Goal: Task Accomplishment & Management: Manage account settings

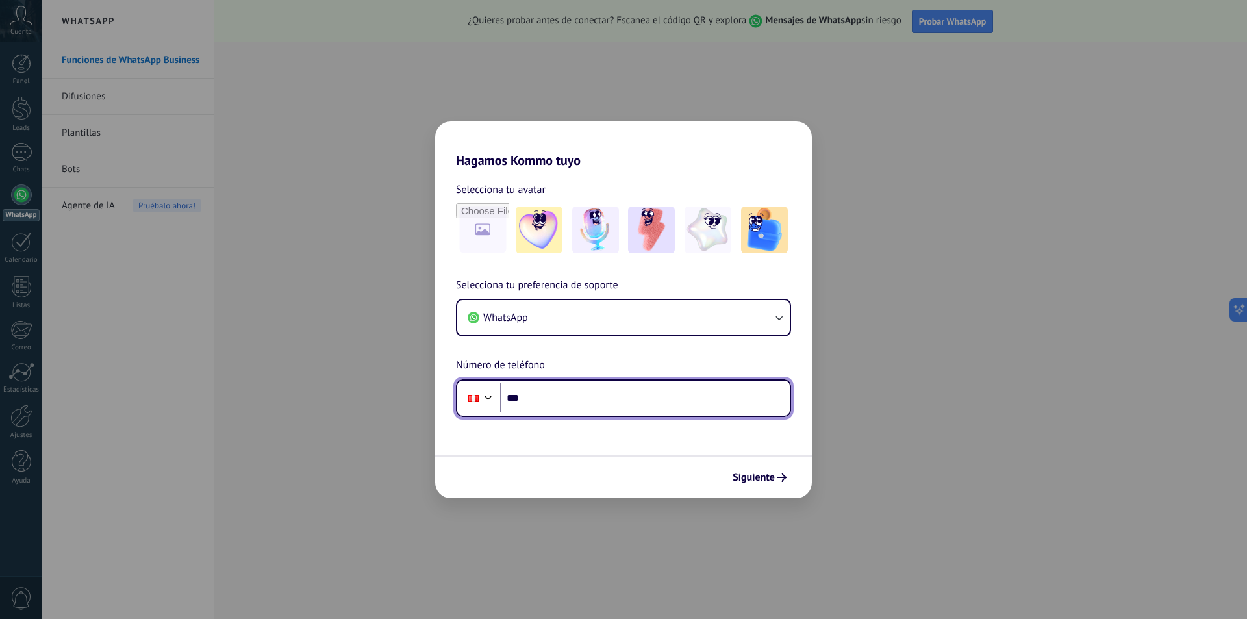
click at [582, 407] on input "***" at bounding box center [645, 398] width 290 height 30
click at [935, 355] on div "Hagamos Kommo tuyo Selecciona tu avatar Selecciona tu preferencia de soporte Wh…" at bounding box center [623, 309] width 1247 height 619
click at [863, 103] on div "Hagamos Kommo tuyo Selecciona tu avatar Selecciona tu preferencia de soporte Wh…" at bounding box center [623, 309] width 1247 height 619
drag, startPoint x: 217, startPoint y: 135, endPoint x: 219, endPoint y: 143, distance: 8.2
click at [217, 136] on div "Hagamos Kommo tuyo Selecciona tu avatar Selecciona tu preferencia de soporte Wh…" at bounding box center [623, 309] width 1247 height 619
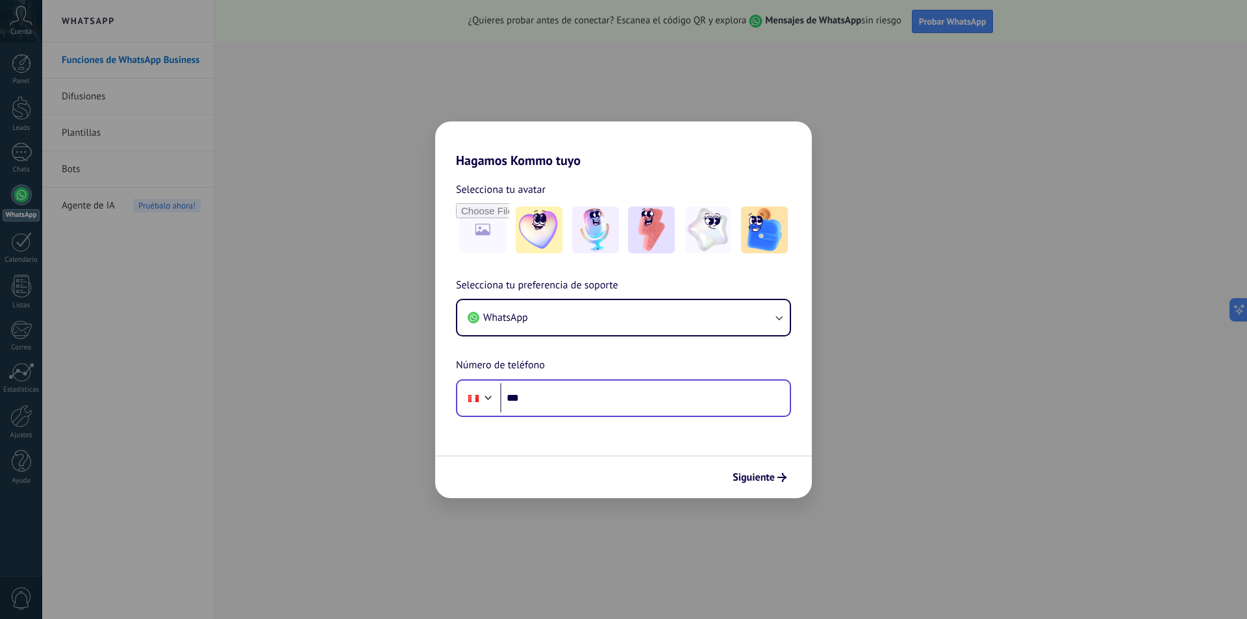
click at [525, 379] on div "Phone ***" at bounding box center [623, 398] width 335 height 38
drag, startPoint x: 440, startPoint y: 388, endPoint x: 472, endPoint y: 389, distance: 31.8
click at [441, 389] on div "Selecciona tu preferencia de soporte WhatsApp Número de teléfono Phone ***" at bounding box center [623, 347] width 377 height 140
click at [522, 284] on span "Selecciona tu preferencia de soporte" at bounding box center [537, 285] width 162 height 17
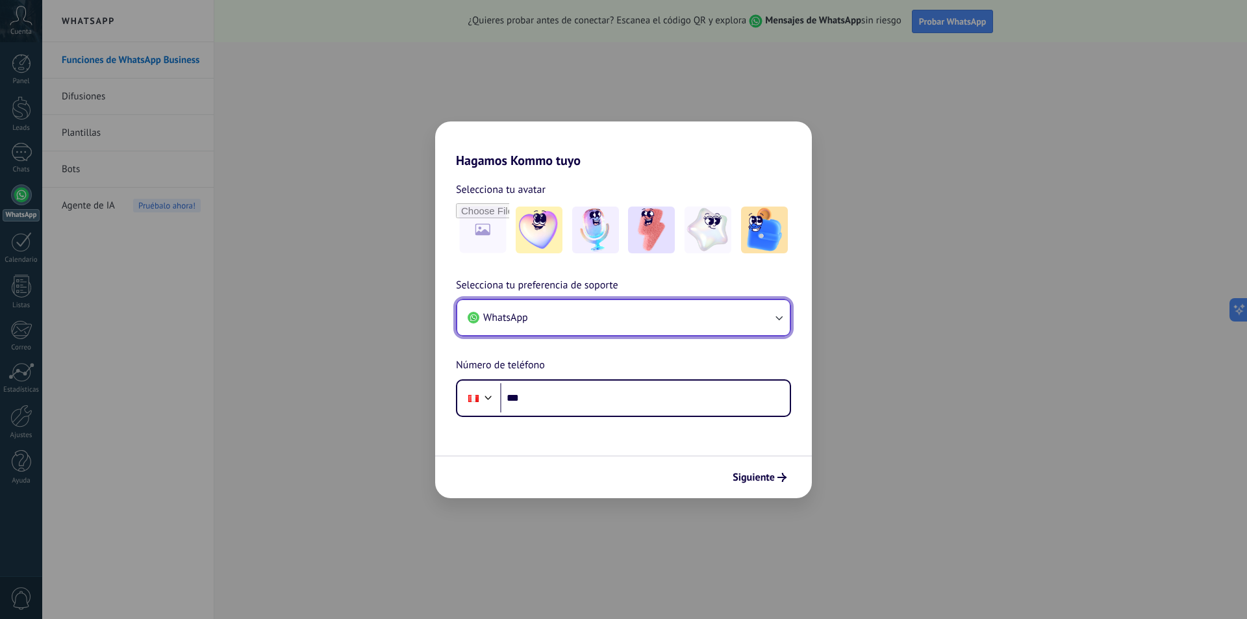
click at [530, 310] on button "WhatsApp" at bounding box center [623, 317] width 332 height 35
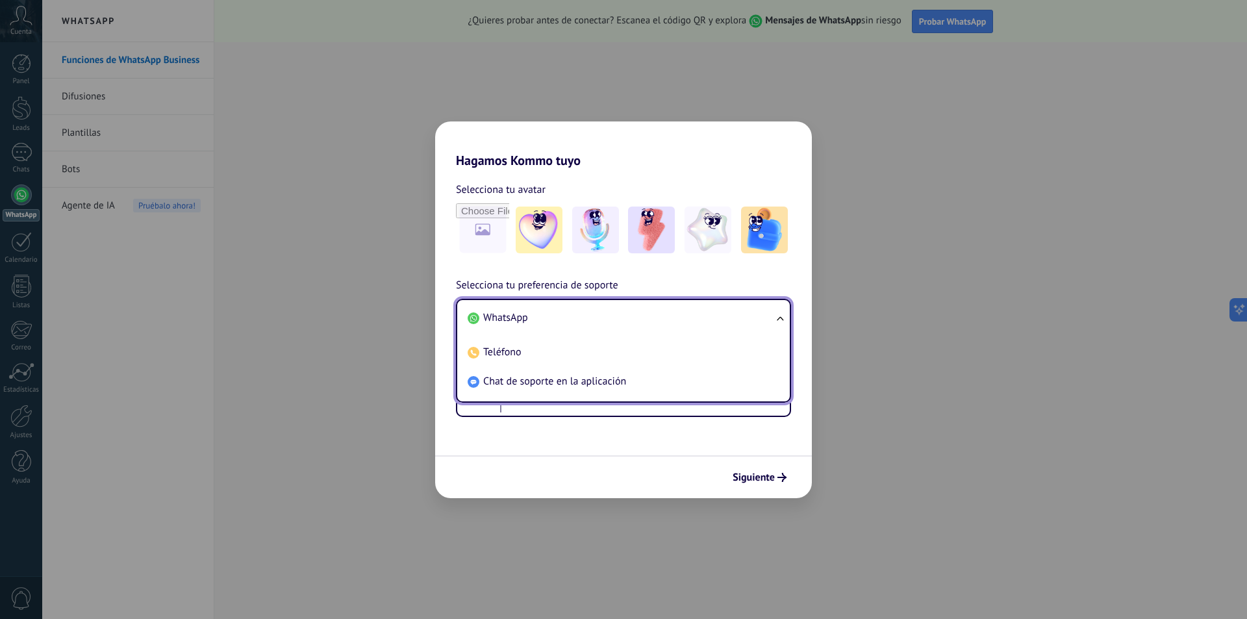
click at [555, 423] on form "Selecciona tu avatar Selecciona tu preferencia de soporte WhatsApp WhatsApp Tel…" at bounding box center [623, 333] width 377 height 330
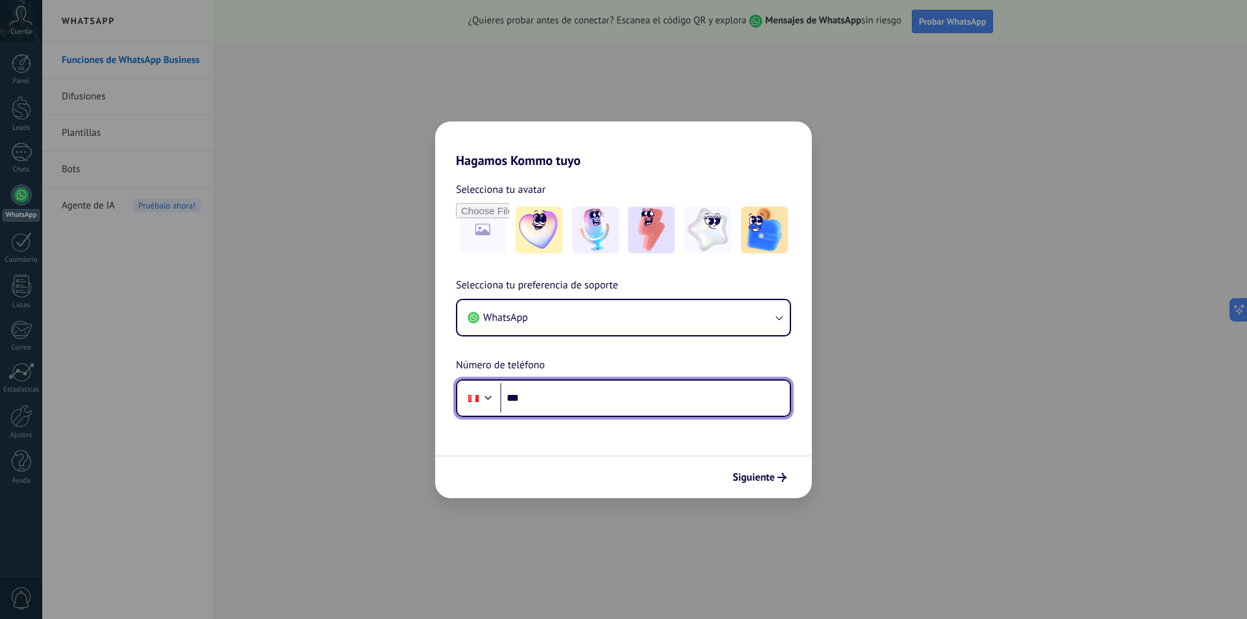
click at [533, 399] on input "***" at bounding box center [645, 398] width 290 height 30
type input "**********"
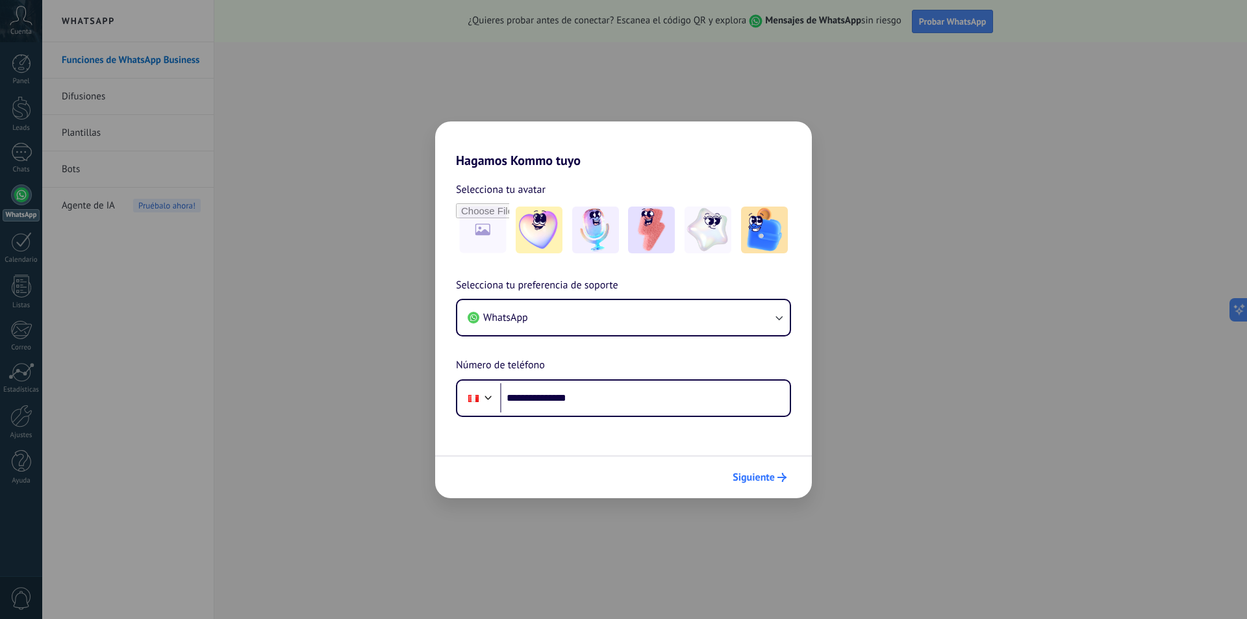
click at [738, 479] on span "Siguiente" at bounding box center [754, 477] width 42 height 9
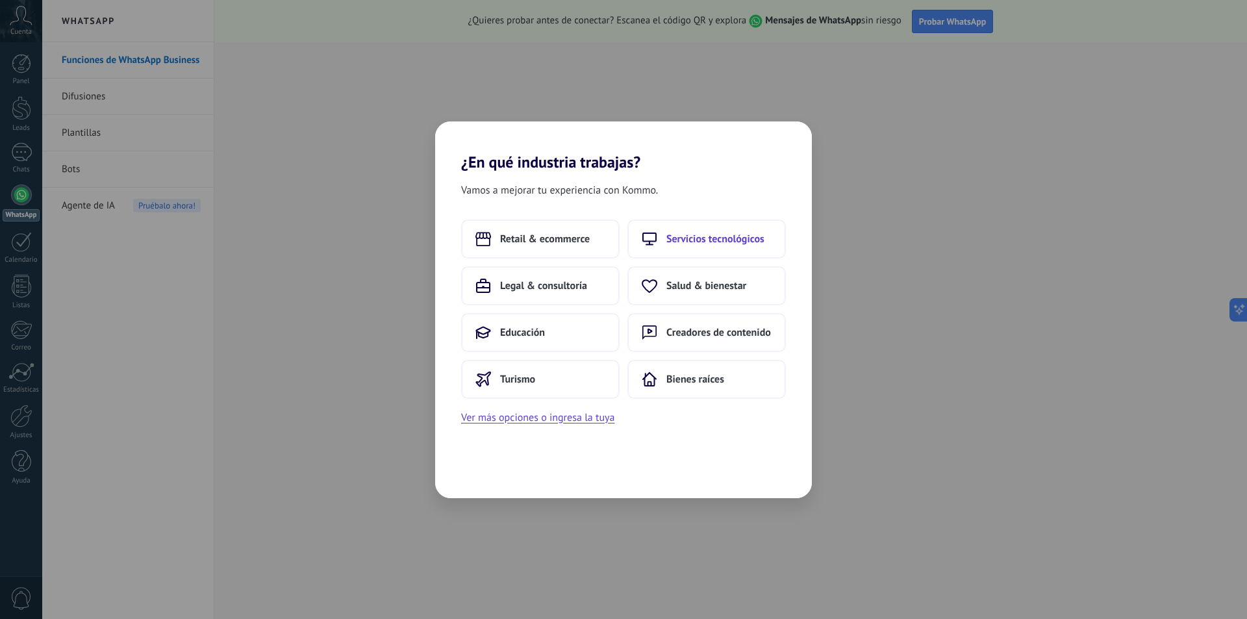
click at [707, 240] on span "Servicios tecnológicos" at bounding box center [715, 238] width 98 height 13
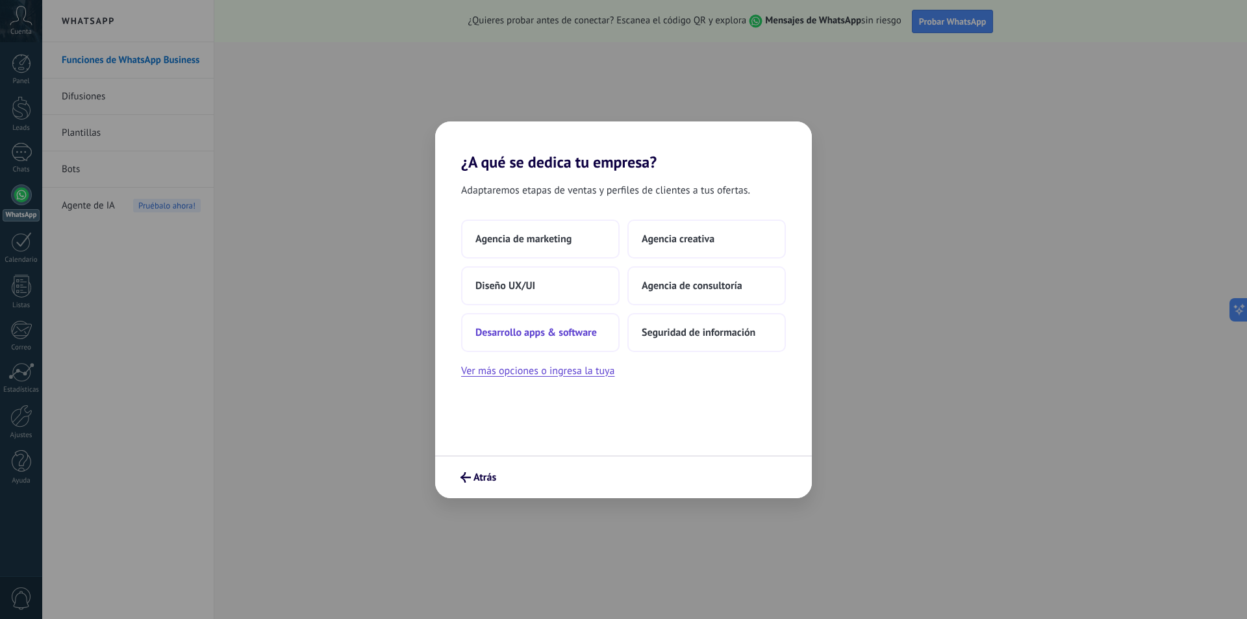
click at [573, 339] on button "Desarrollo apps & software" at bounding box center [540, 332] width 158 height 39
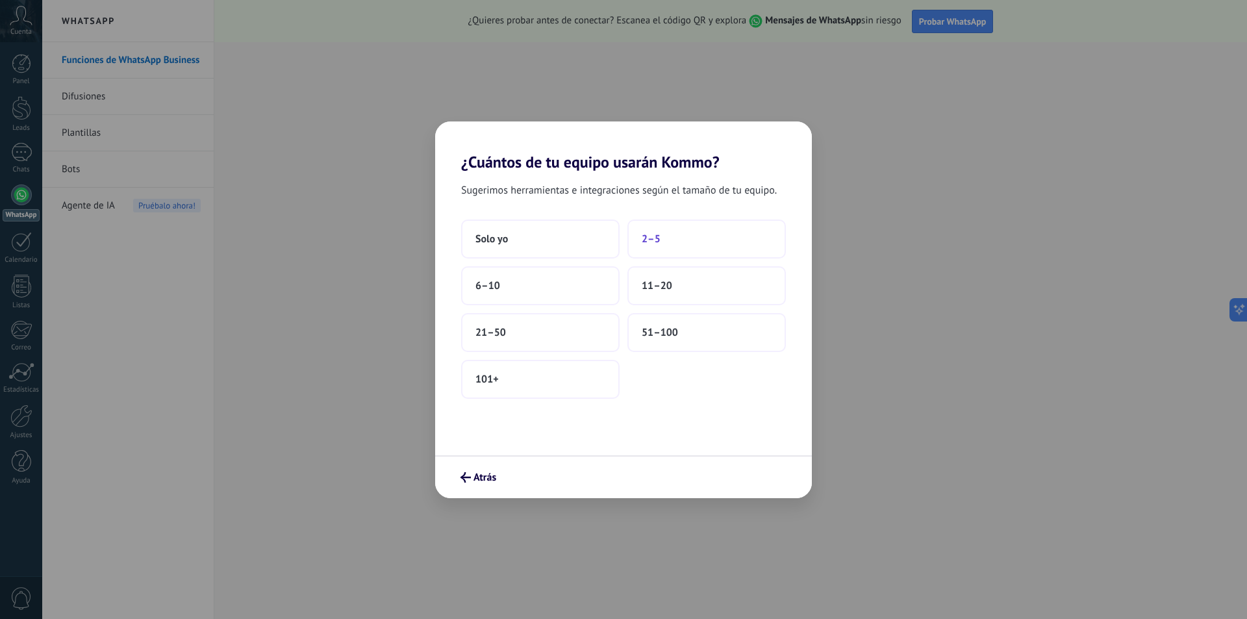
click at [649, 235] on span "2–5" at bounding box center [651, 238] width 19 height 13
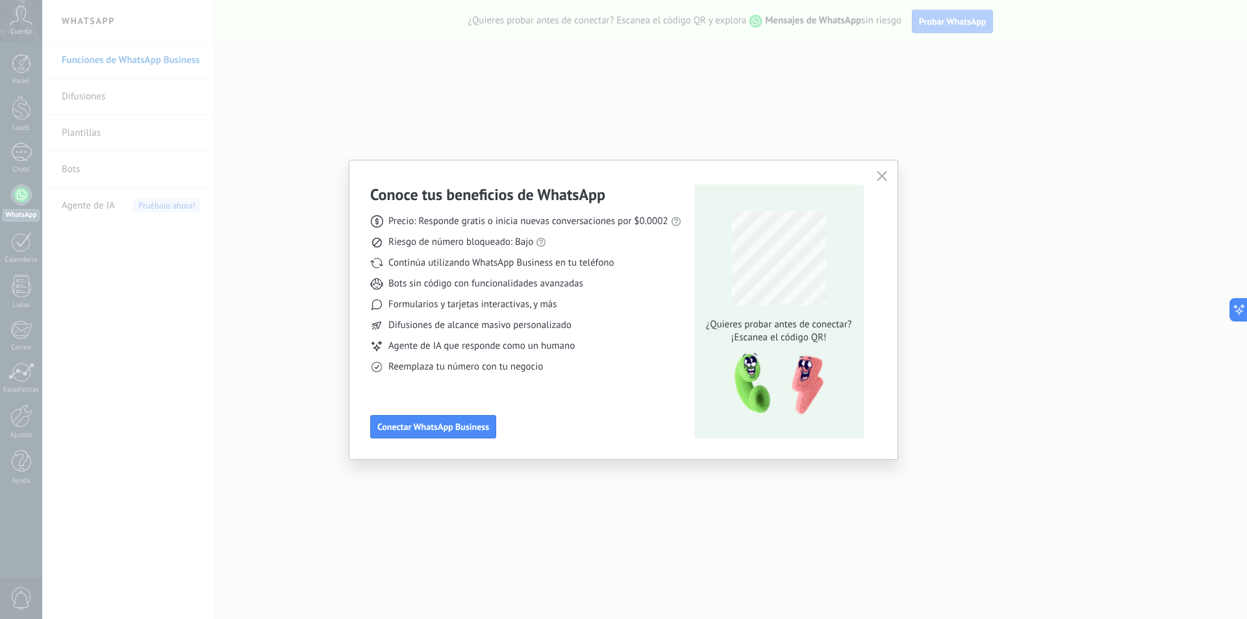
click at [411, 258] on span "Continúa utilizando WhatsApp Business en tu teléfono" at bounding box center [500, 263] width 225 height 13
click at [884, 178] on icon "button" at bounding box center [882, 176] width 10 height 10
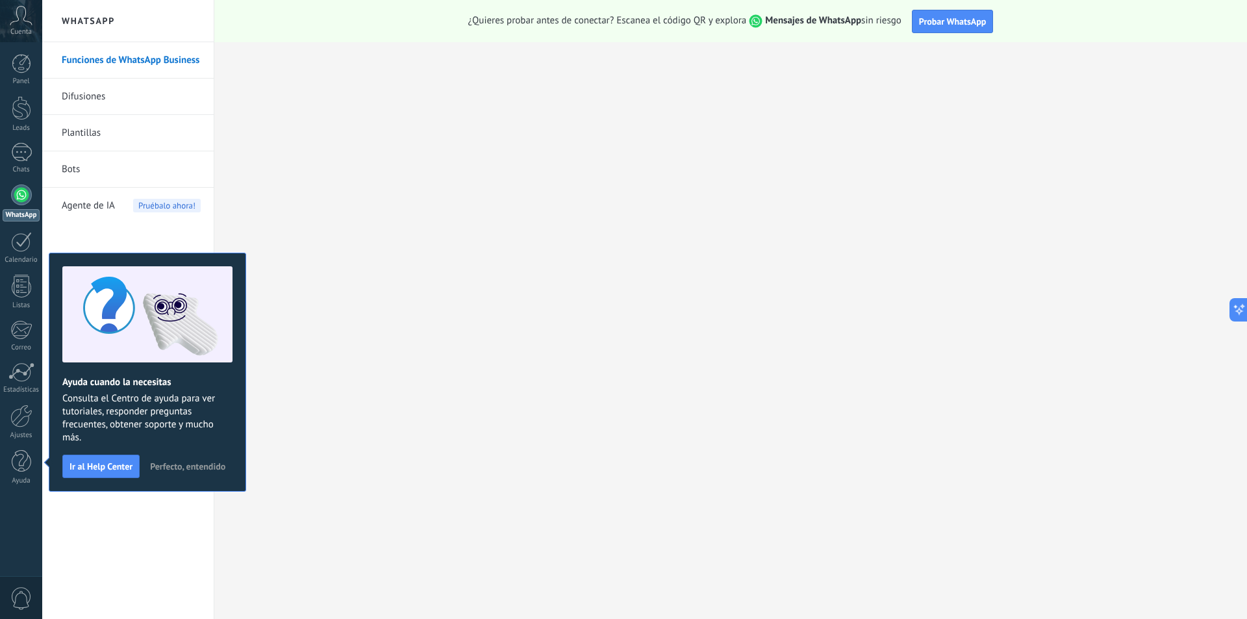
click at [169, 459] on button "Perfecto, entendido" at bounding box center [187, 466] width 87 height 19
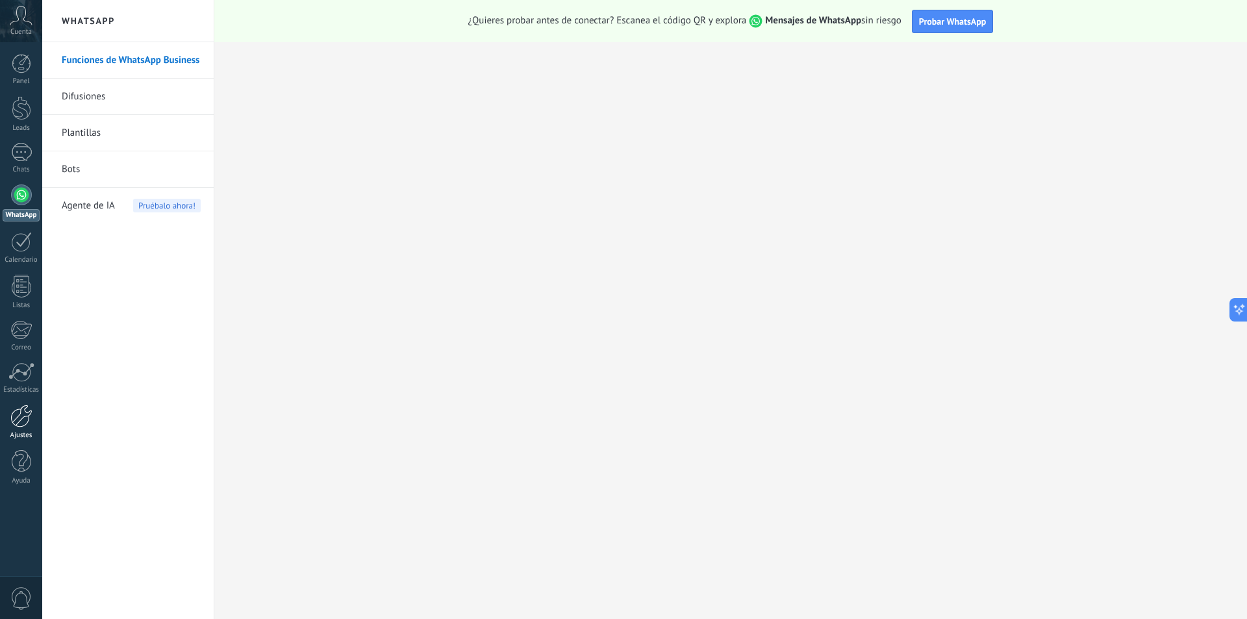
click at [26, 421] on div at bounding box center [21, 416] width 22 height 23
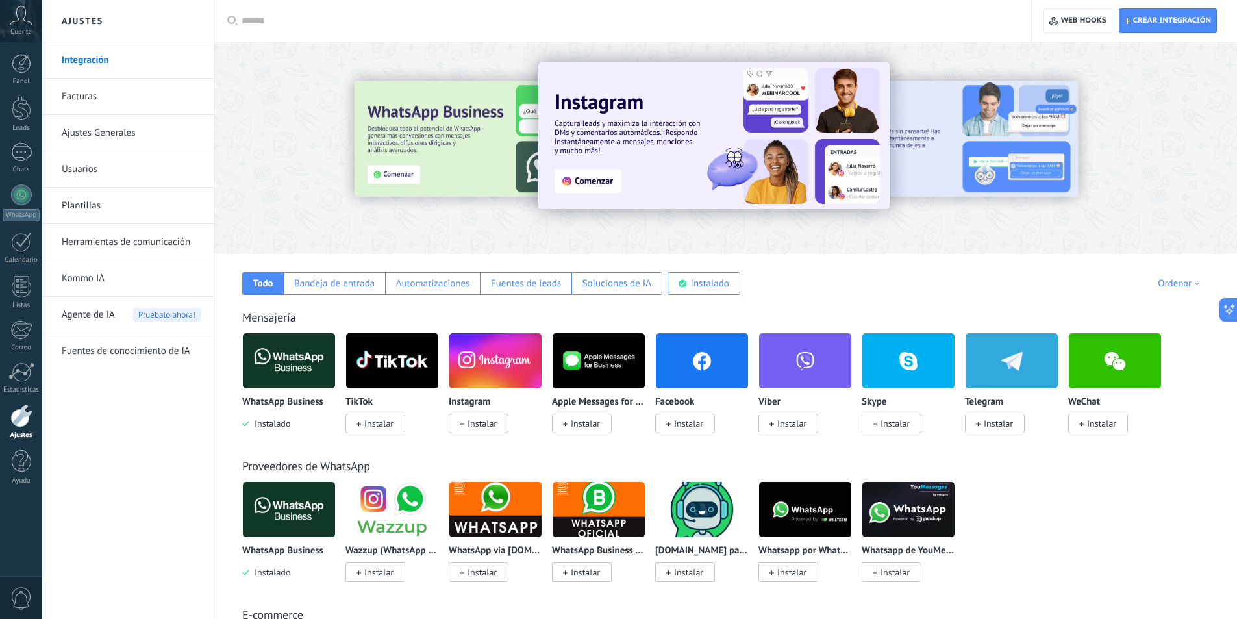
click at [68, 103] on link "Facturas" at bounding box center [131, 97] width 139 height 36
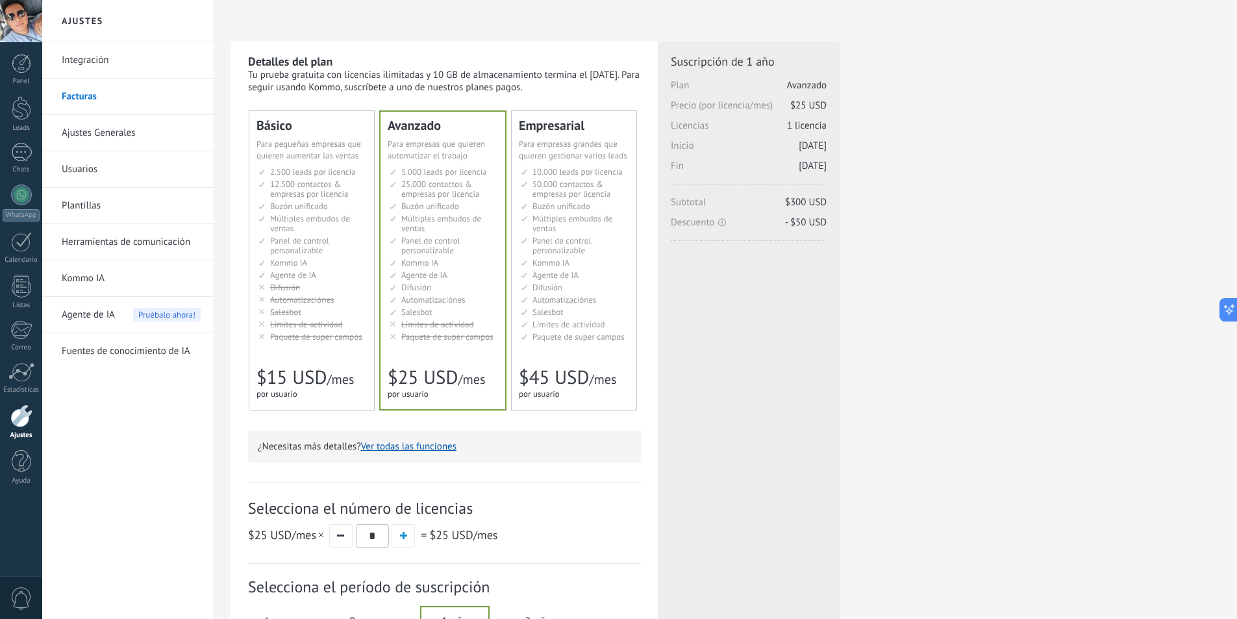
click at [578, 277] on span "Agente de IA" at bounding box center [555, 274] width 46 height 11
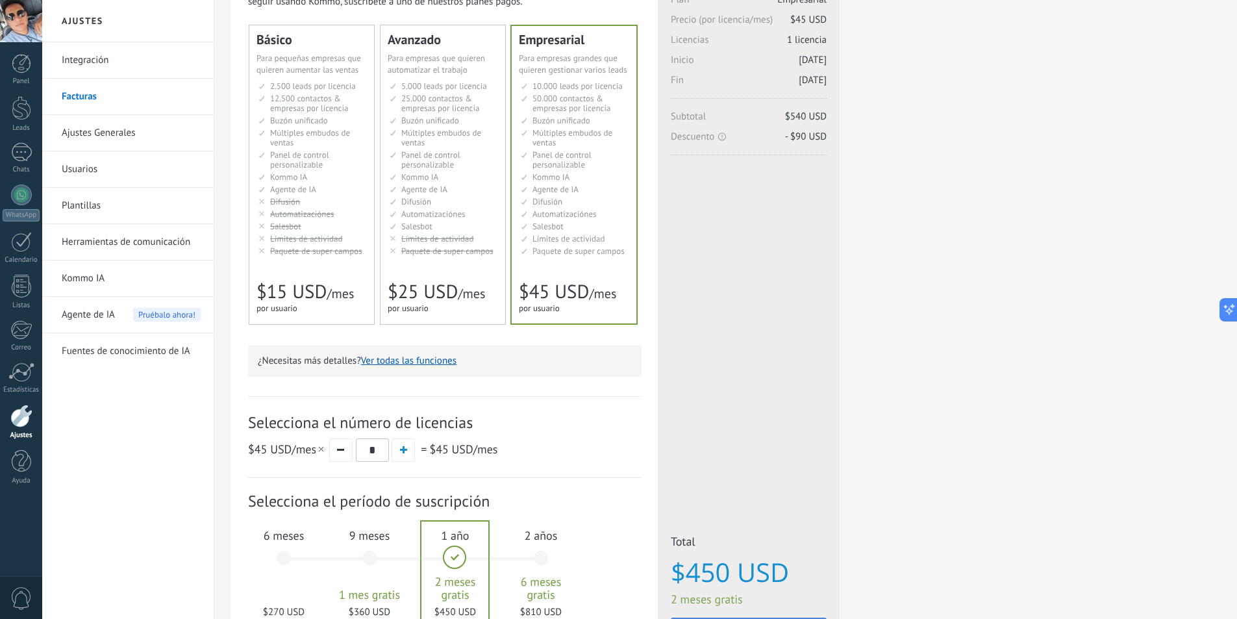
scroll to position [213, 0]
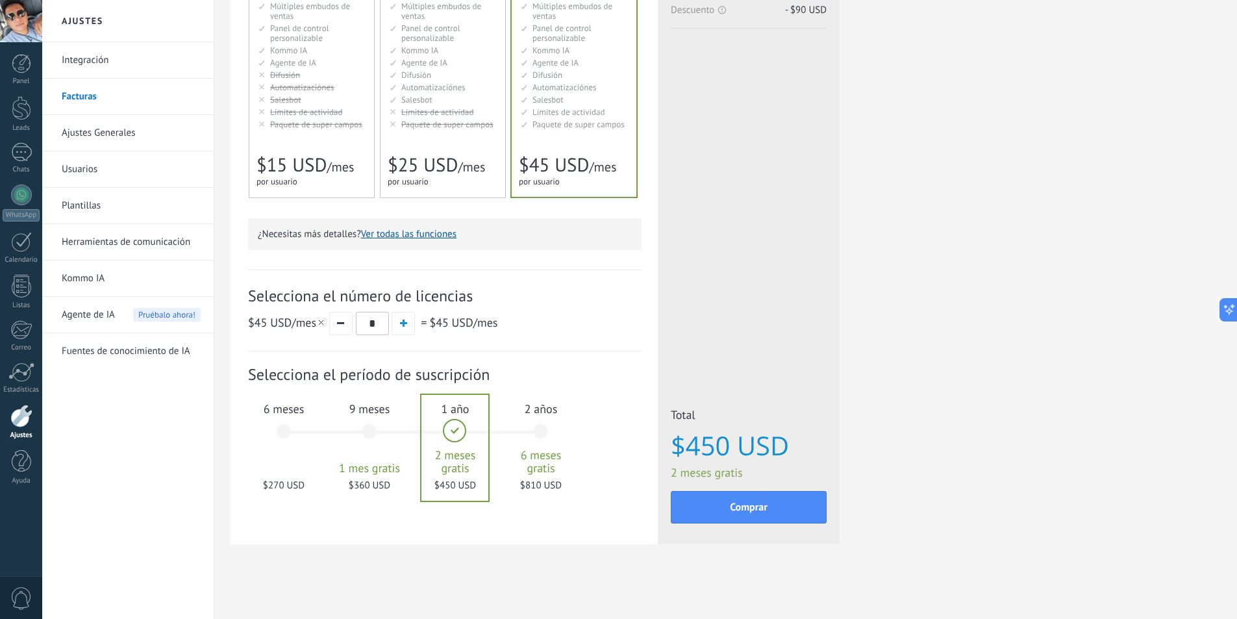
click at [417, 100] on span "Salesbot" at bounding box center [416, 99] width 31 height 11
click at [542, 438] on div "2 años 6 meses gratis $450 USD" at bounding box center [541, 438] width 70 height 92
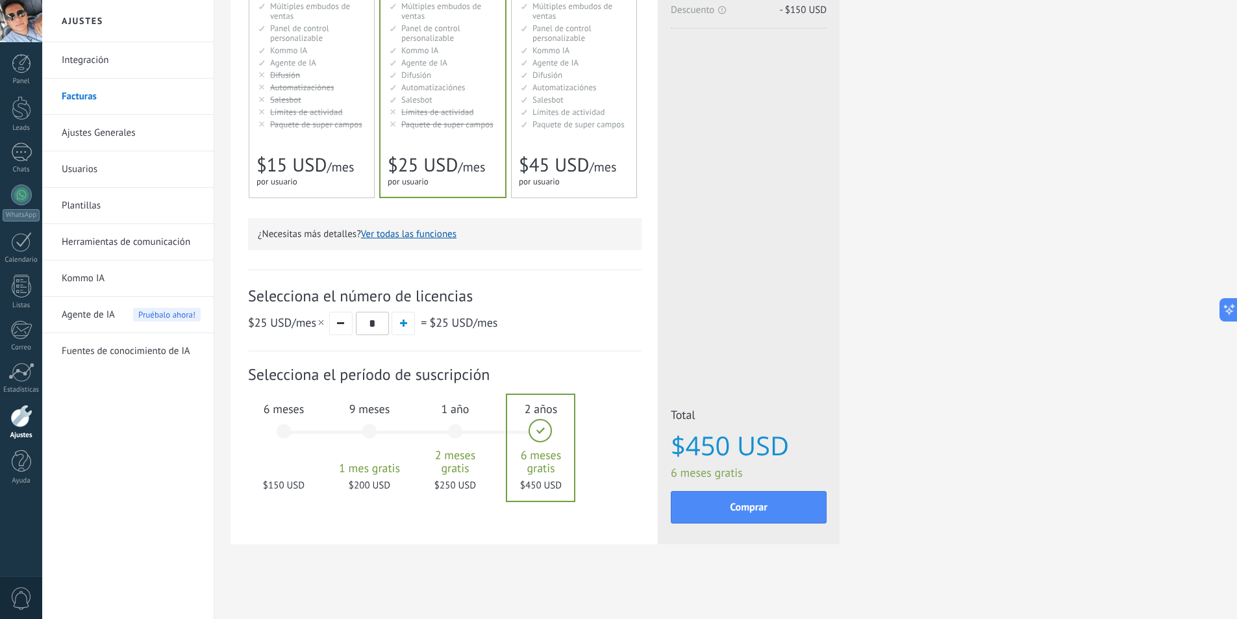
click at [283, 434] on div "6 meses $150 USD" at bounding box center [284, 438] width 70 height 92
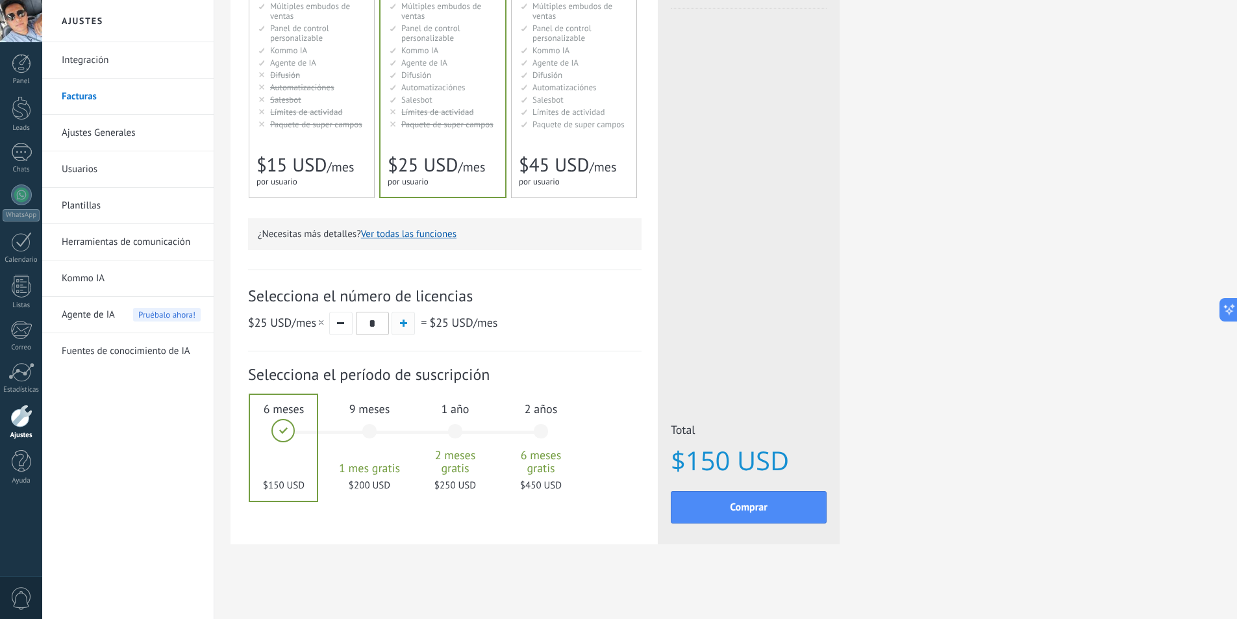
click at [392, 323] on button "button" at bounding box center [403, 323] width 23 height 23
click at [336, 320] on button "button" at bounding box center [340, 323] width 23 height 23
type input "*"
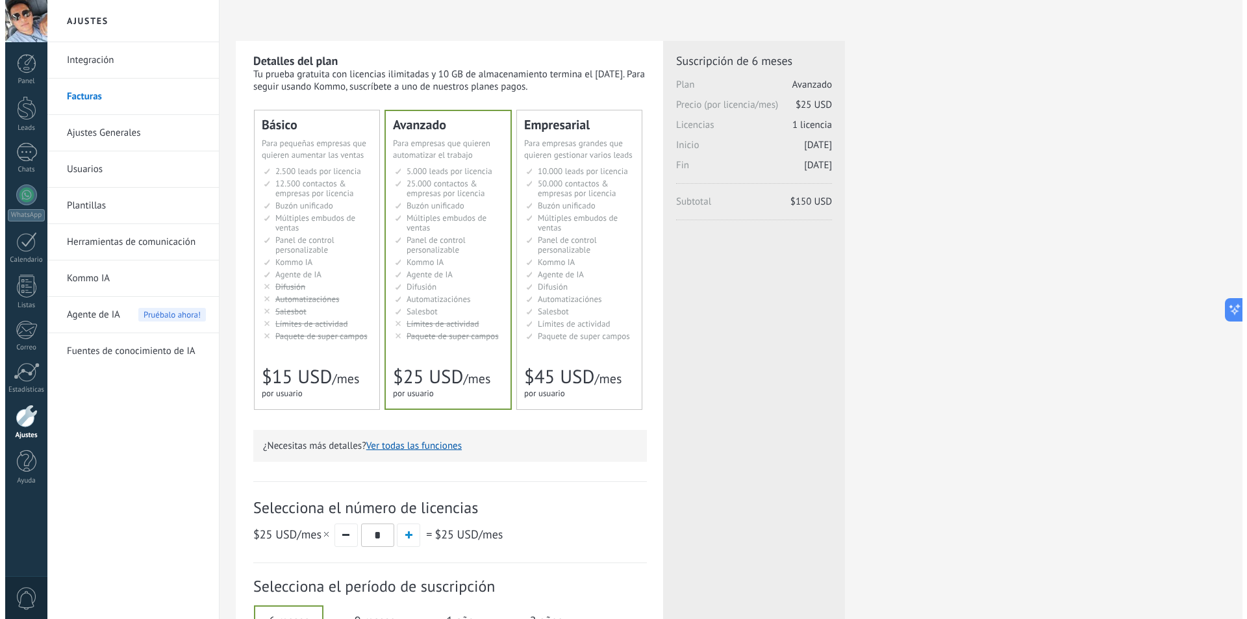
scroll to position [0, 0]
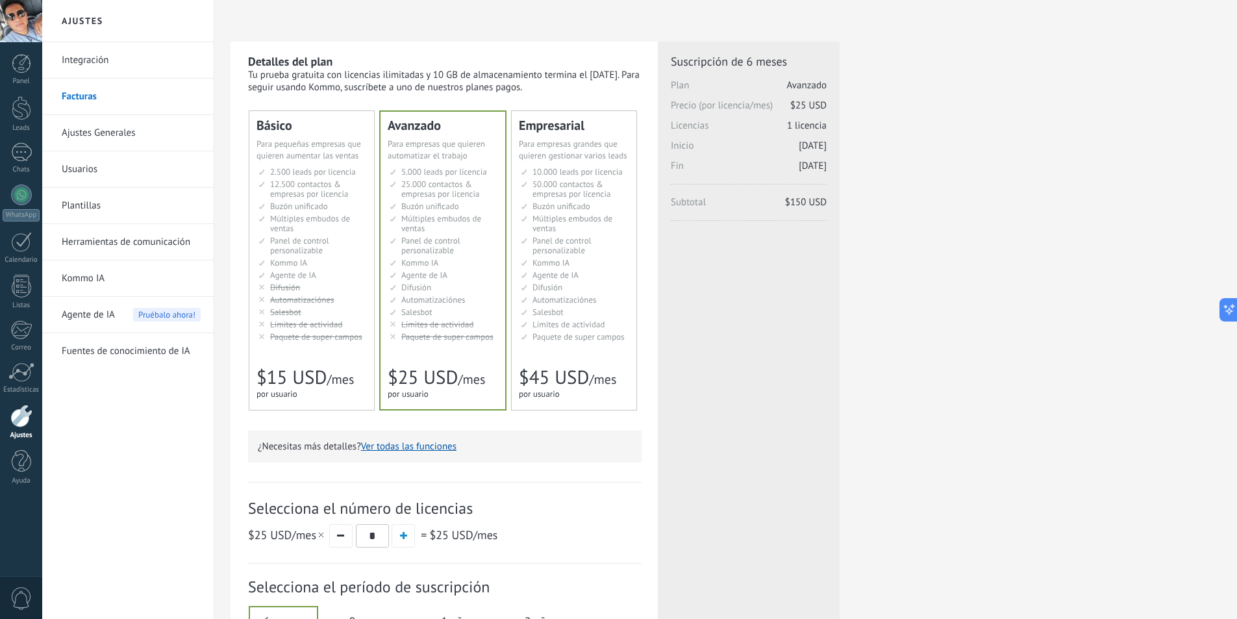
click at [91, 168] on link "Usuarios" at bounding box center [131, 169] width 139 height 36
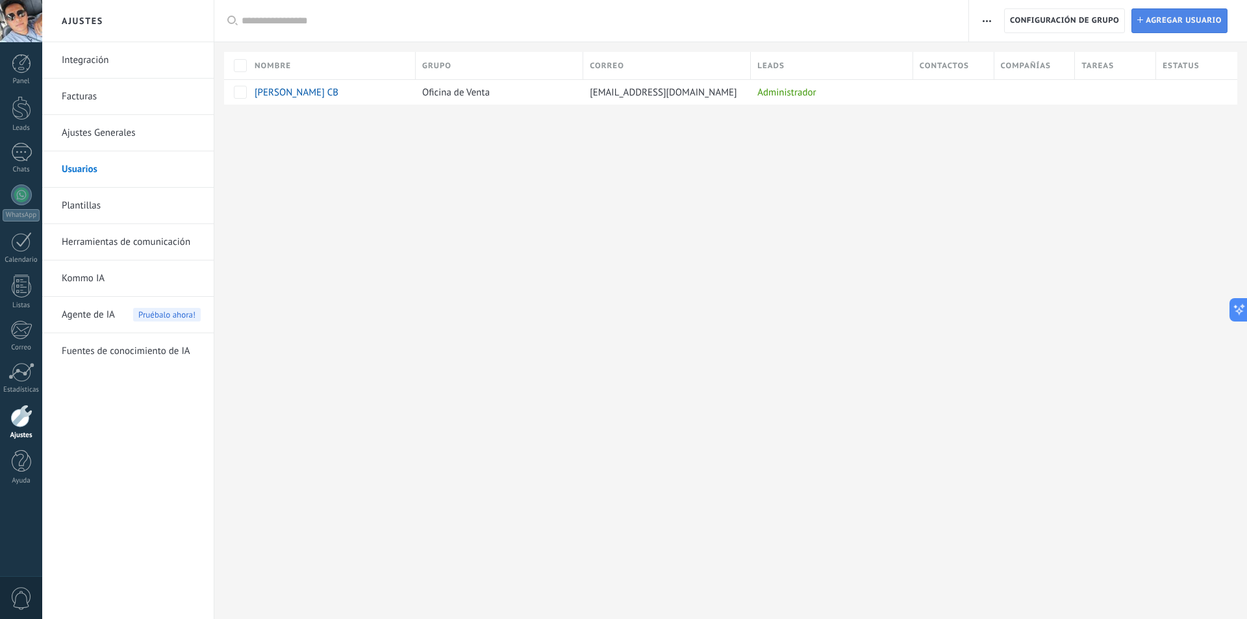
click at [1176, 29] on span "Agregar usuario" at bounding box center [1184, 20] width 76 height 23
